Goal: Task Accomplishment & Management: Manage account settings

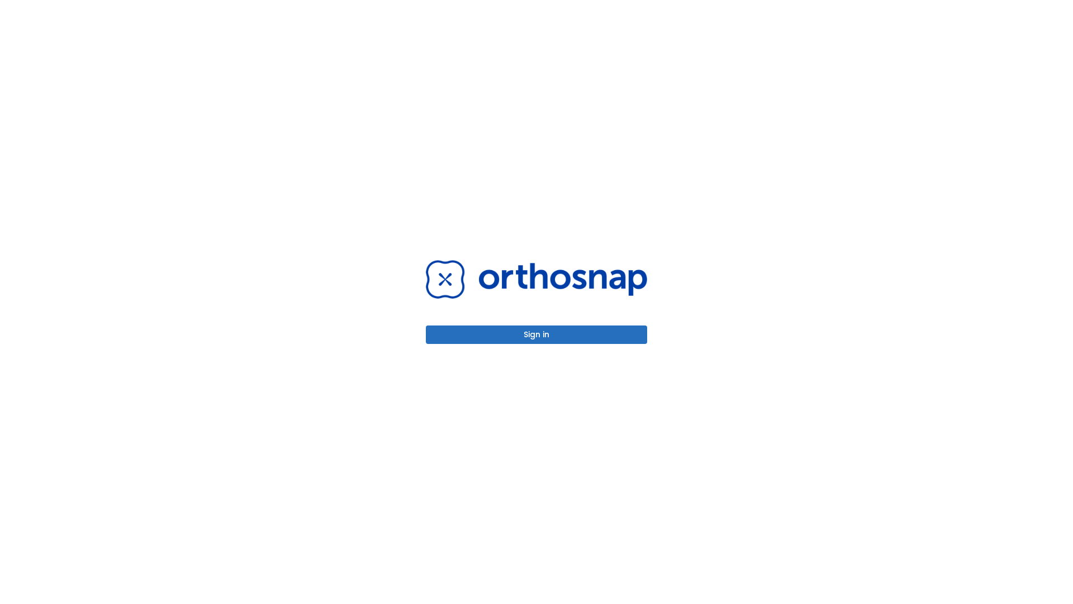
click at [536, 334] on button "Sign in" at bounding box center [536, 334] width 221 height 18
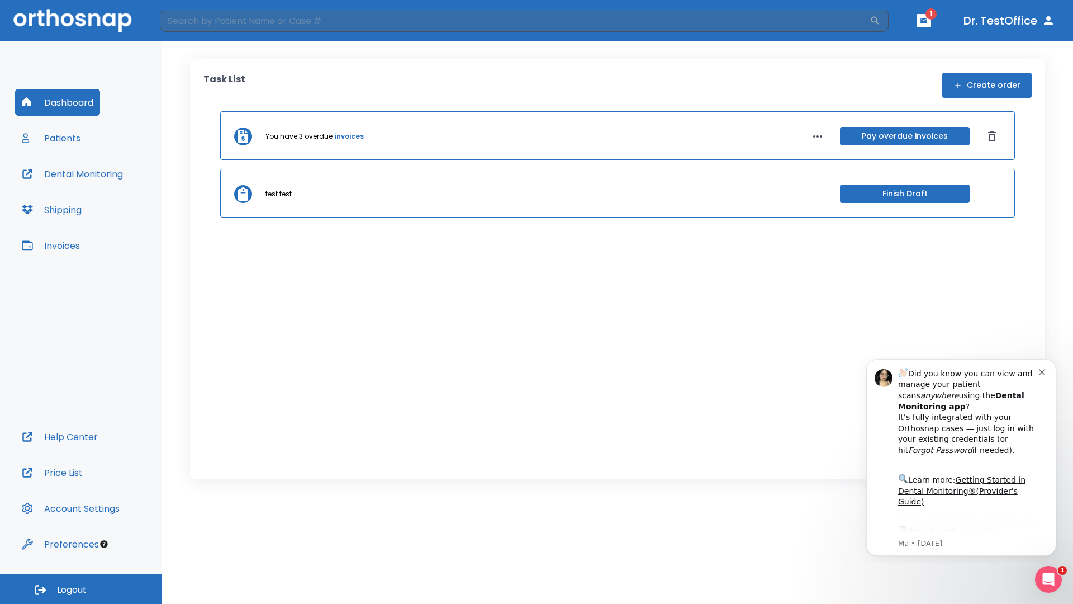
click at [81, 588] on span "Logout" at bounding box center [72, 589] width 30 height 12
